Goal: Task Accomplishment & Management: Use online tool/utility

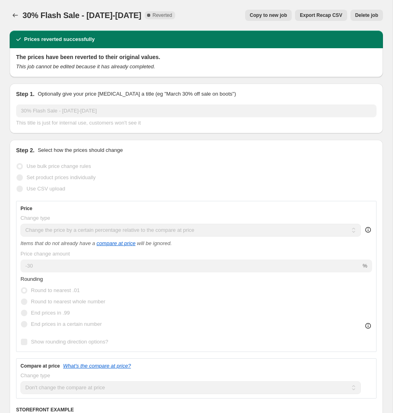
select select "pcap"
select select "no_change"
select select "tag"
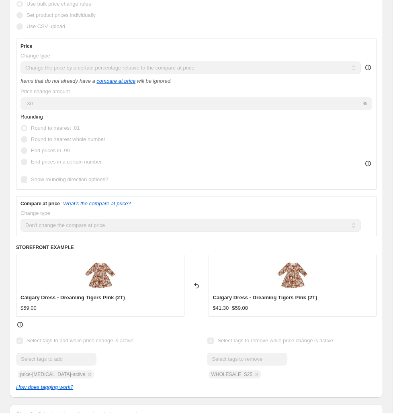
scroll to position [138, 0]
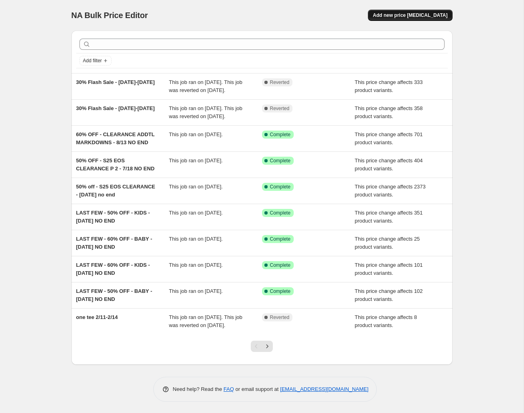
click at [407, 16] on span "Add new price [MEDICAL_DATA]" at bounding box center [410, 15] width 75 height 6
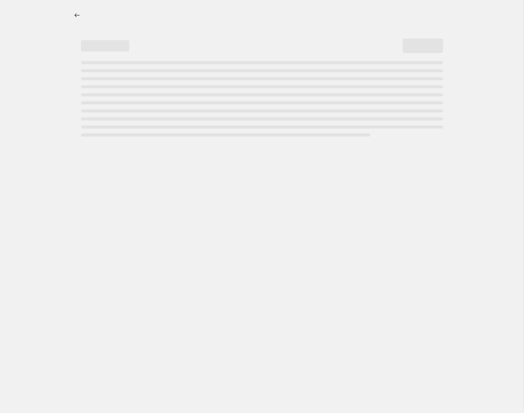
select select "percentage"
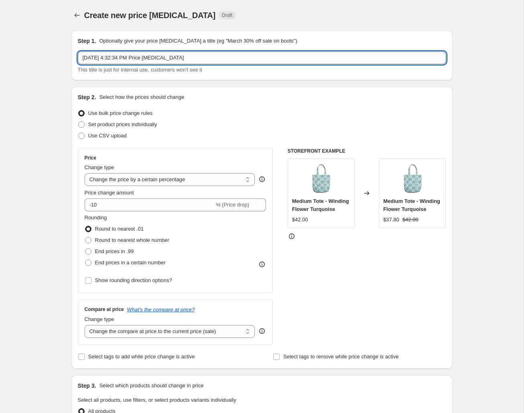
click at [203, 60] on input "[DATE] 4:32:34 PM Price [MEDICAL_DATA]" at bounding box center [262, 57] width 369 height 13
drag, startPoint x: 125, startPoint y: 59, endPoint x: 114, endPoint y: 61, distance: 11.0
click at [114, 61] on input "30% OFF - FALL 25 SALE SECTIONS - SPRING STYLES" at bounding box center [262, 57] width 369 height 13
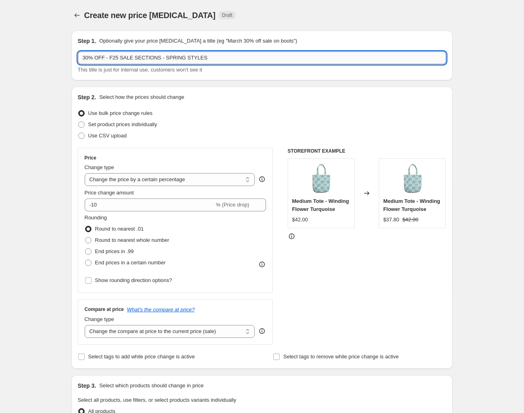
click at [220, 56] on input "30% OFF - F25 SALE SECTIONS - SPRING STYLES" at bounding box center [262, 57] width 369 height 13
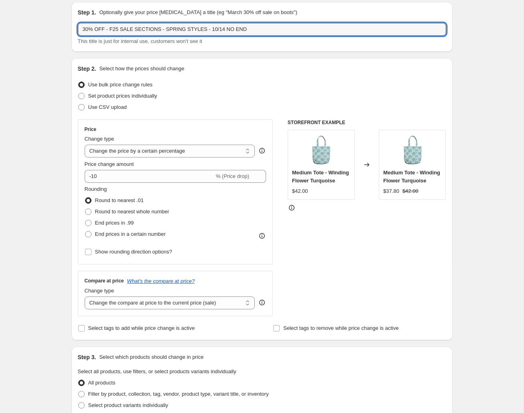
scroll to position [49, 0]
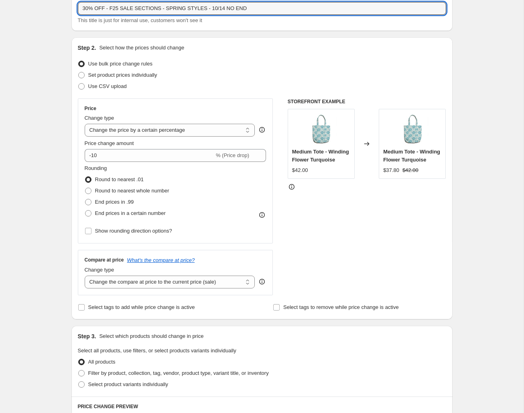
type input "30% OFF - F25 SALE SECTIONS - SPRING STYLES - 10/14 NO END"
click at [147, 133] on select "Change the price to a certain amount Change the price by a certain amount Chang…" at bounding box center [170, 130] width 171 height 13
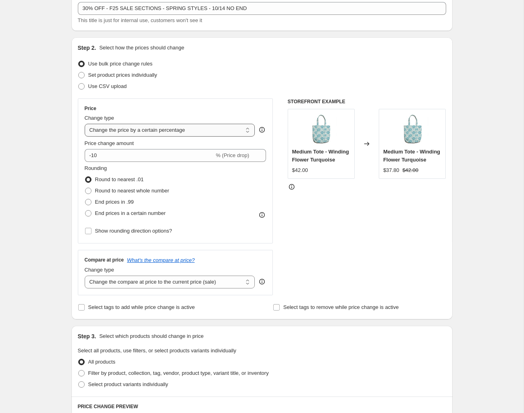
select select "pcap"
click at [85, 124] on select "Change the price to a certain amount Change the price by a certain amount Chang…" at bounding box center [170, 130] width 171 height 13
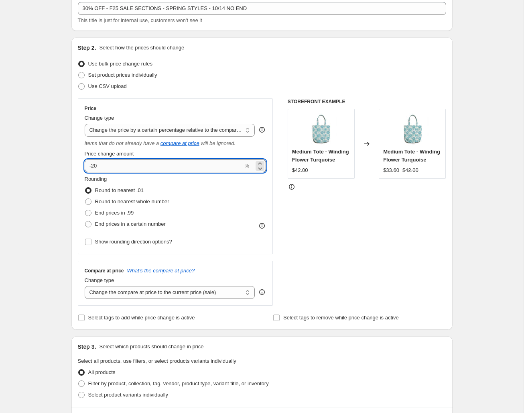
click at [109, 167] on input "-20" at bounding box center [164, 165] width 159 height 13
type input "-2"
type input "-30"
drag, startPoint x: 74, startPoint y: 186, endPoint x: 81, endPoint y: 180, distance: 9.1
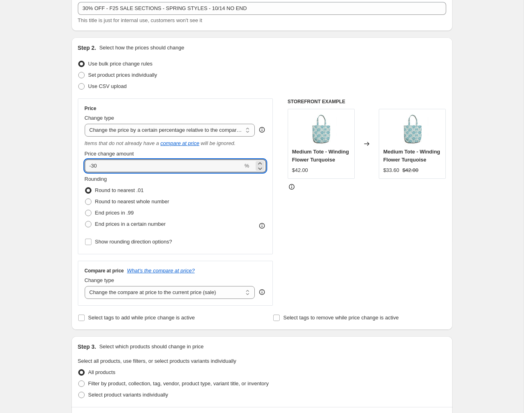
click at [74, 186] on div "Step 2. Select how the prices should change Use bulk price change rules Set pro…" at bounding box center [261, 183] width 381 height 292
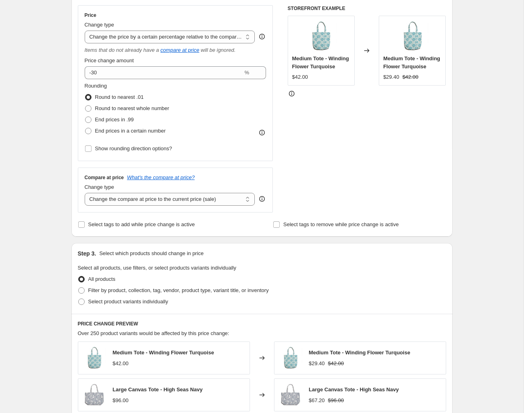
scroll to position [150, 0]
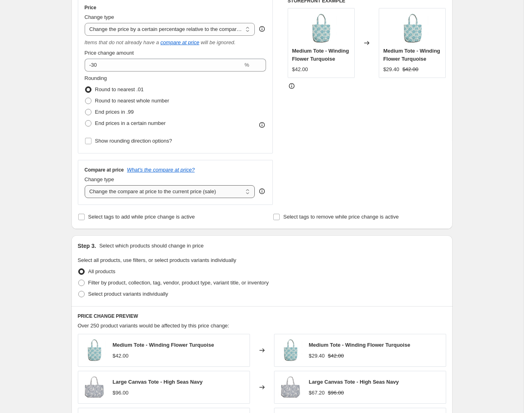
click at [214, 192] on select "Change the compare at price to the current price (sale) Change the compare at p…" at bounding box center [170, 191] width 171 height 13
select select "no_change"
click at [85, 185] on select "Change the compare at price to the current price (sale) Change the compare at p…" at bounding box center [170, 191] width 171 height 13
click at [102, 214] on span "Select tags to add while price change is active" at bounding box center [141, 217] width 107 height 6
click at [85, 214] on input "Select tags to add while price change is active" at bounding box center [81, 217] width 6 height 6
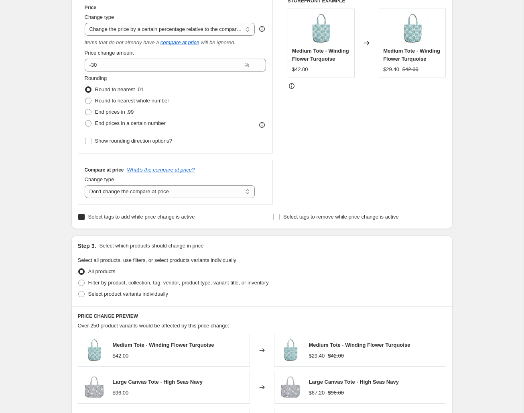
checkbox input "true"
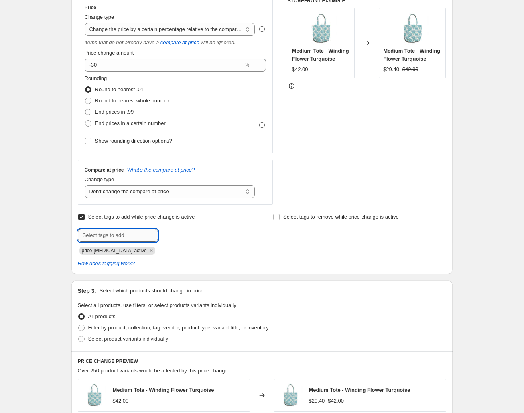
click at [112, 237] on input "text" at bounding box center [118, 235] width 80 height 13
type input "FINALSALE"
click at [285, 217] on span "Select tags to remove while price change is active" at bounding box center [341, 217] width 116 height 6
click at [280, 217] on input "Select tags to remove while price change is active" at bounding box center [276, 217] width 6 height 6
checkbox input "true"
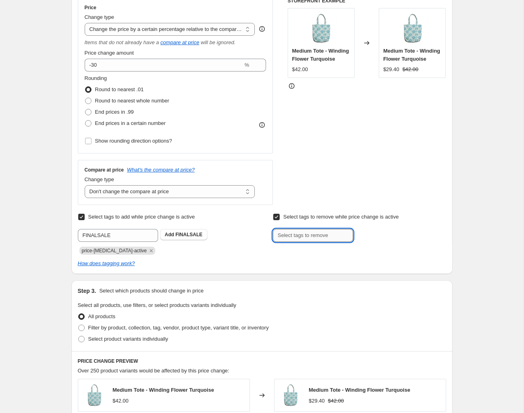
click at [289, 239] on input "text" at bounding box center [313, 235] width 80 height 13
type input "WHOLESALE_S25"
click at [374, 236] on span "WHOLESALE_S2..." at bounding box center [392, 235] width 43 height 6
click at [186, 235] on span "FINALSALE" at bounding box center [188, 235] width 27 height 6
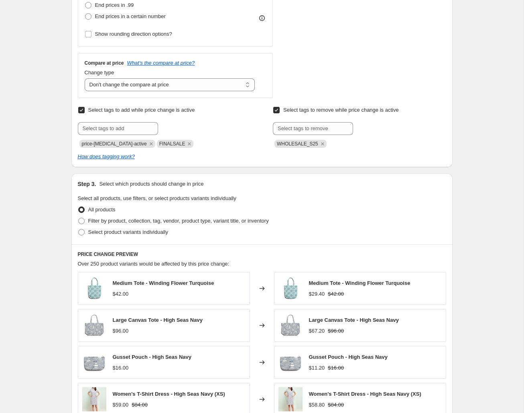
scroll to position [258, 0]
click at [189, 221] on span "Filter by product, collection, tag, vendor, product type, variant title, or inv…" at bounding box center [178, 220] width 181 height 6
click at [79, 217] on input "Filter by product, collection, tag, vendor, product type, variant title, or inv…" at bounding box center [78, 217] width 0 height 0
radio input "true"
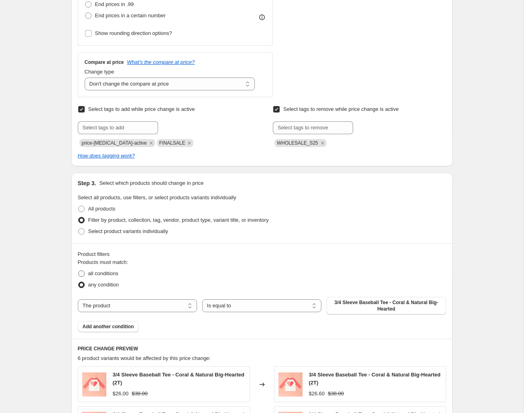
click at [99, 273] on span "all conditions" at bounding box center [103, 273] width 30 height 6
click at [79, 271] on input "all conditions" at bounding box center [78, 270] width 0 height 0
radio input "true"
click at [143, 308] on select "The product The product's collection The product's tag The product's vendor The…" at bounding box center [137, 305] width 119 height 13
select select "tag"
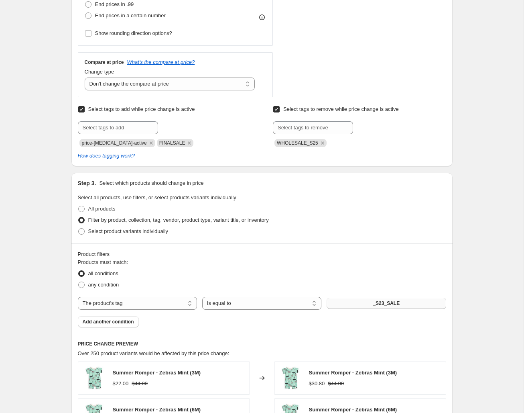
click at [369, 305] on button "_S23_SALE" at bounding box center [386, 302] width 119 height 11
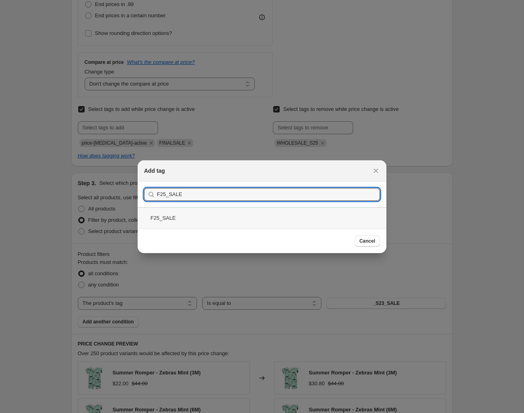
type input "F25_SALE"
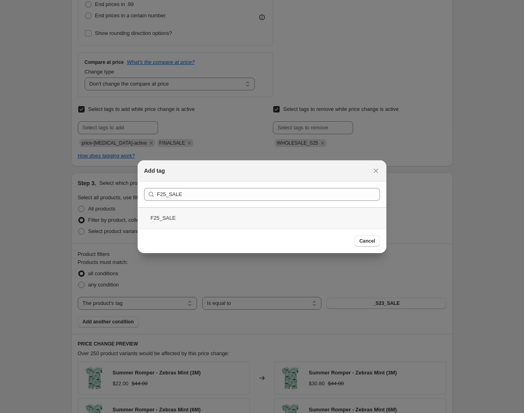
click at [193, 218] on div "F25_SALE" at bounding box center [262, 217] width 249 height 21
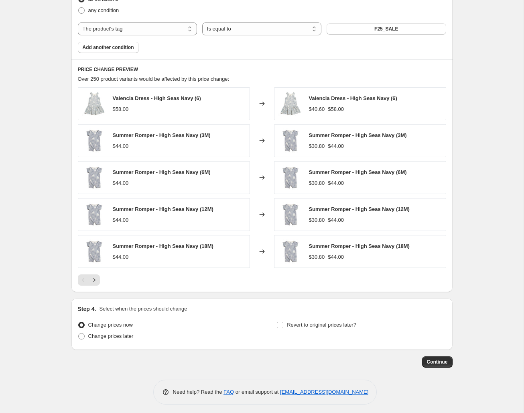
scroll to position [536, 0]
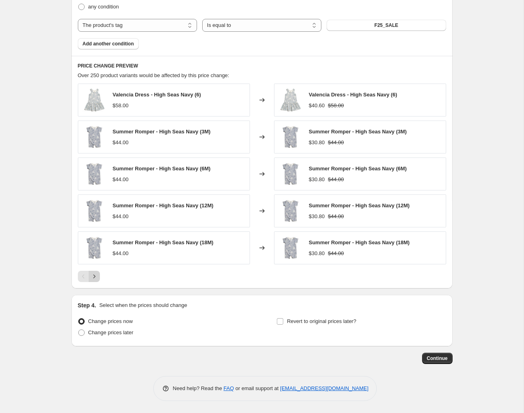
click at [94, 277] on icon "Next" at bounding box center [94, 276] width 8 height 8
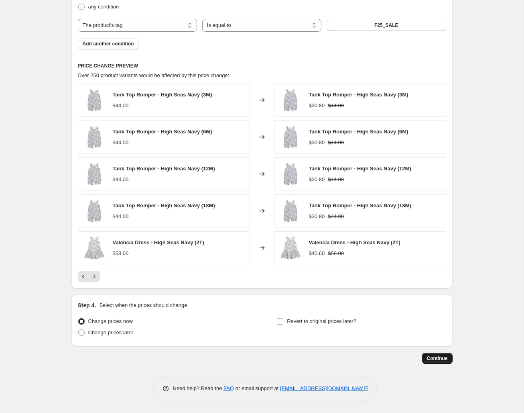
click at [439, 360] on span "Continue" at bounding box center [437, 358] width 21 height 6
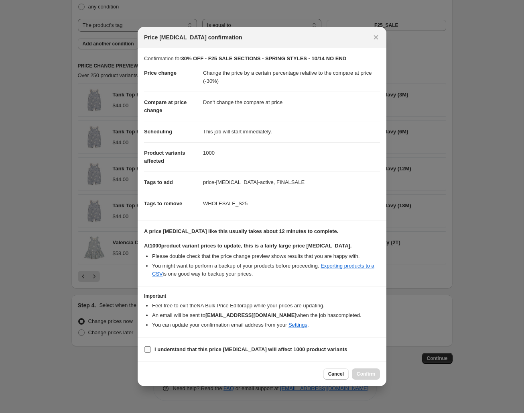
click at [213, 351] on b "I understand that this price [MEDICAL_DATA] will affect 1000 product variants" at bounding box center [251, 349] width 193 height 6
click at [151, 351] on input "I understand that this price [MEDICAL_DATA] will affect 1000 product variants" at bounding box center [148, 349] width 6 height 6
checkbox input "true"
click at [367, 374] on span "Confirm" at bounding box center [366, 374] width 18 height 6
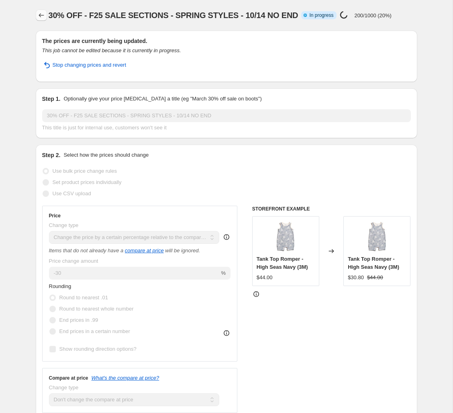
click at [40, 16] on icon "Price change jobs" at bounding box center [41, 15] width 8 height 8
